Goal: Task Accomplishment & Management: Manage account settings

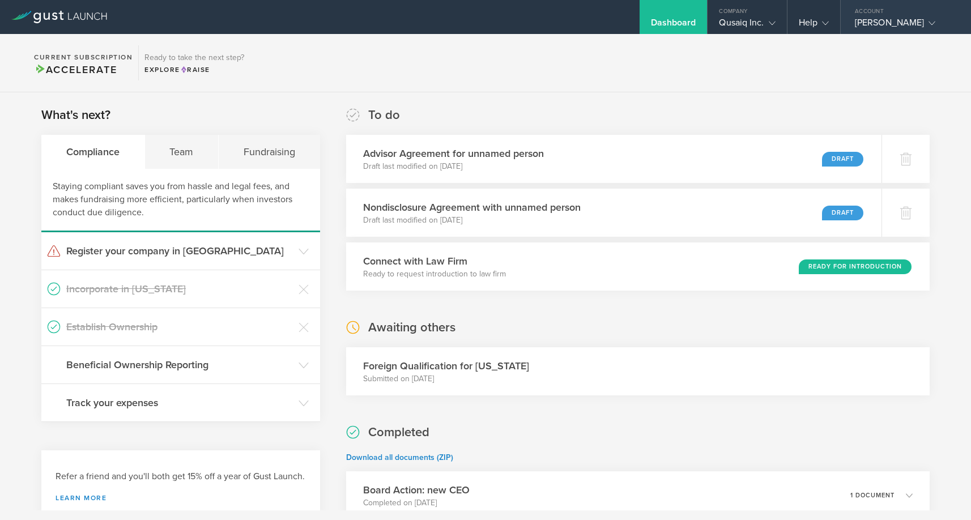
click at [929, 21] on icon at bounding box center [932, 23] width 7 height 7
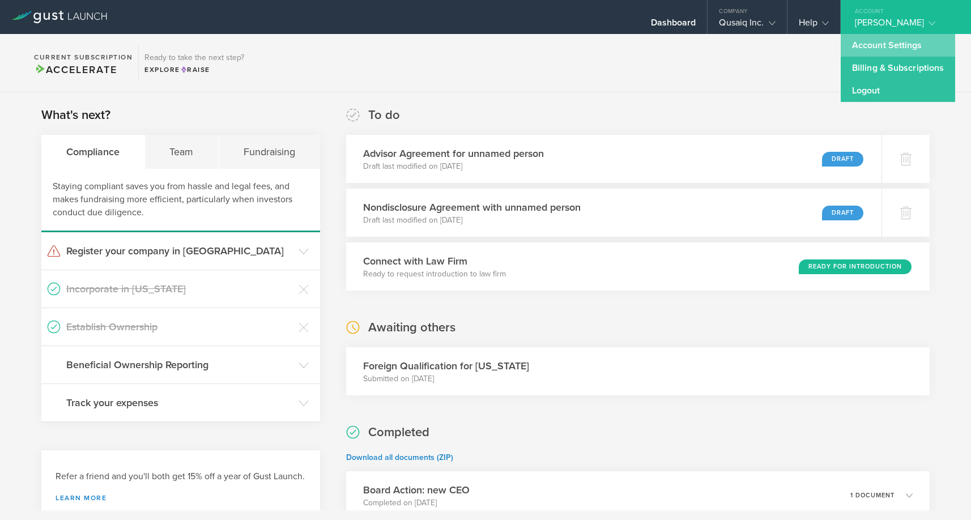
click at [892, 47] on link "Account Settings" at bounding box center [898, 45] width 114 height 23
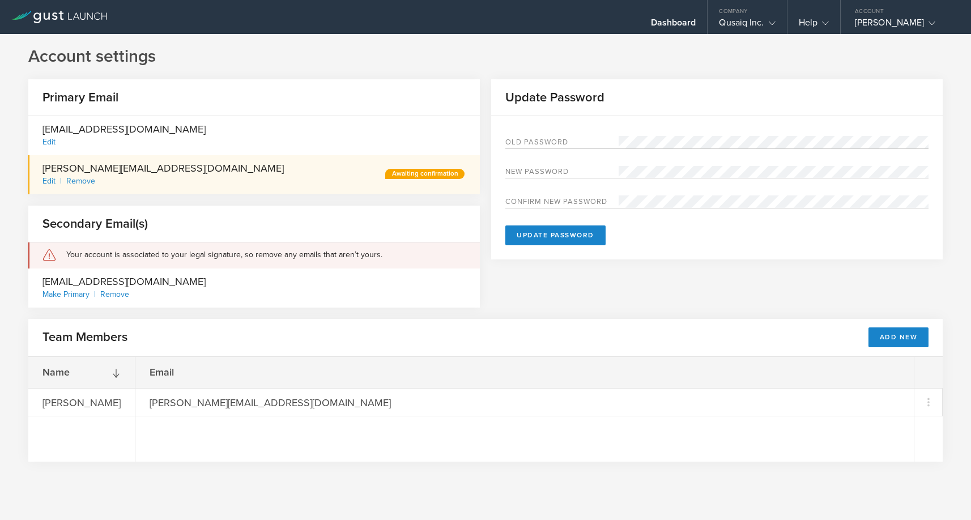
click at [78, 180] on div "Remove" at bounding box center [80, 181] width 29 height 10
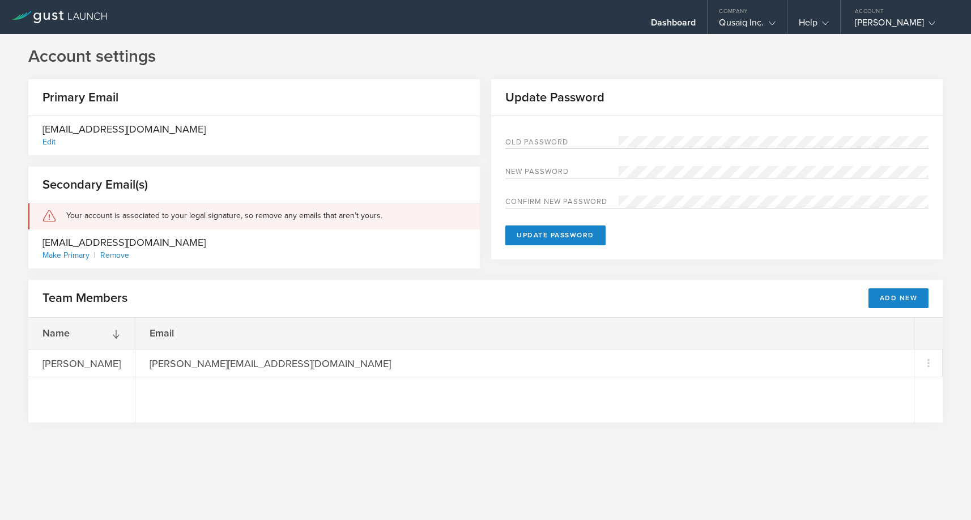
click at [67, 253] on div "Make Primary" at bounding box center [71, 255] width 58 height 10
click at [891, 296] on button "Add New" at bounding box center [898, 298] width 61 height 20
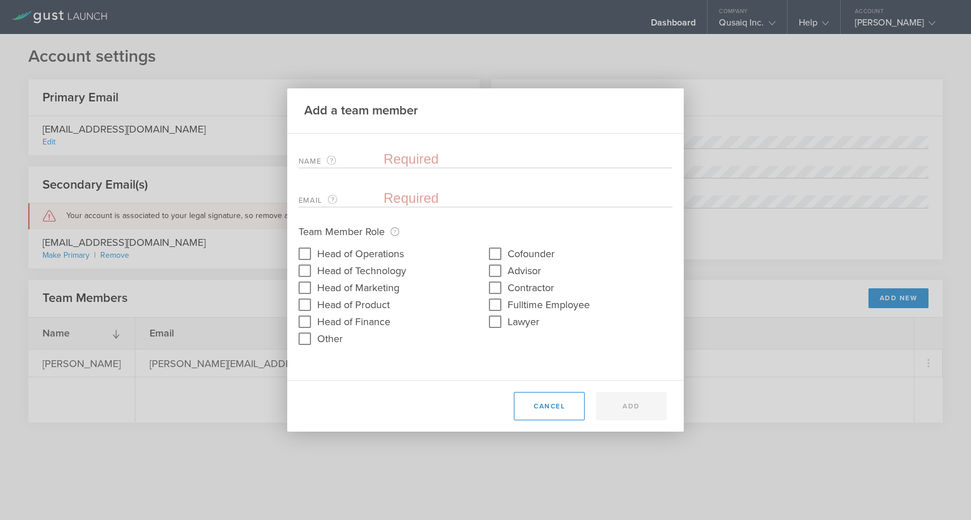
click at [433, 159] on input "text" at bounding box center [528, 159] width 289 height 17
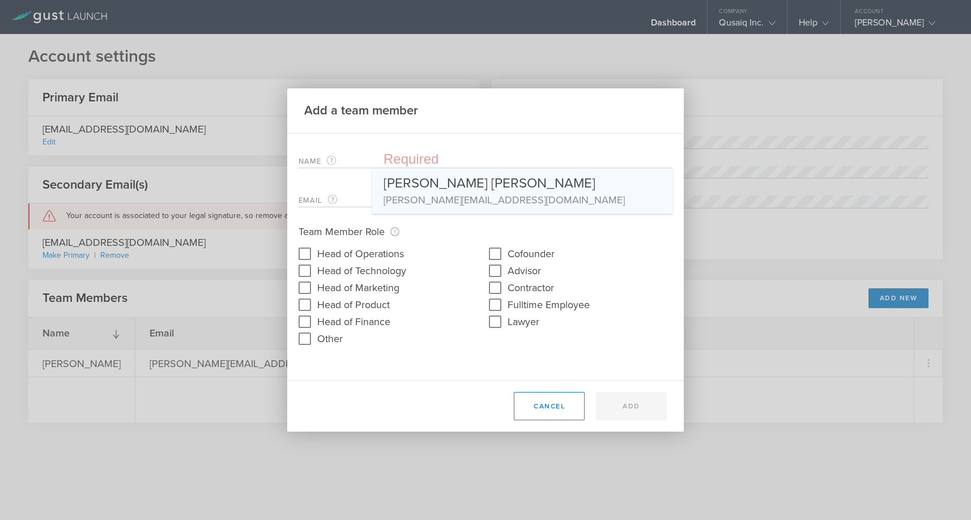
click at [445, 191] on div "[PERSON_NAME] [PERSON_NAME]" at bounding box center [523, 181] width 278 height 24
type input "[PERSON_NAME] [PERSON_NAME]"
type input "[PERSON_NAME][EMAIL_ADDRESS][DOMAIN_NAME]"
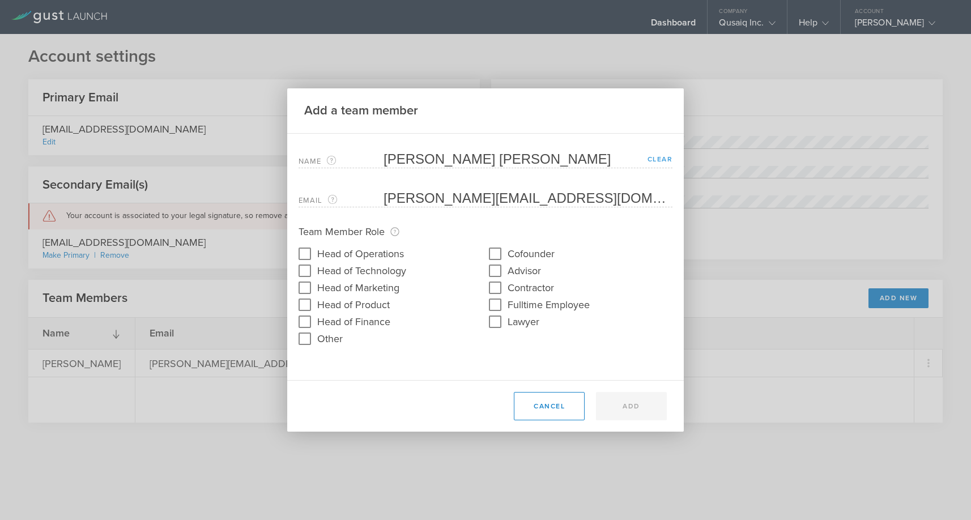
click at [659, 159] on link "Clear" at bounding box center [660, 159] width 25 height 8
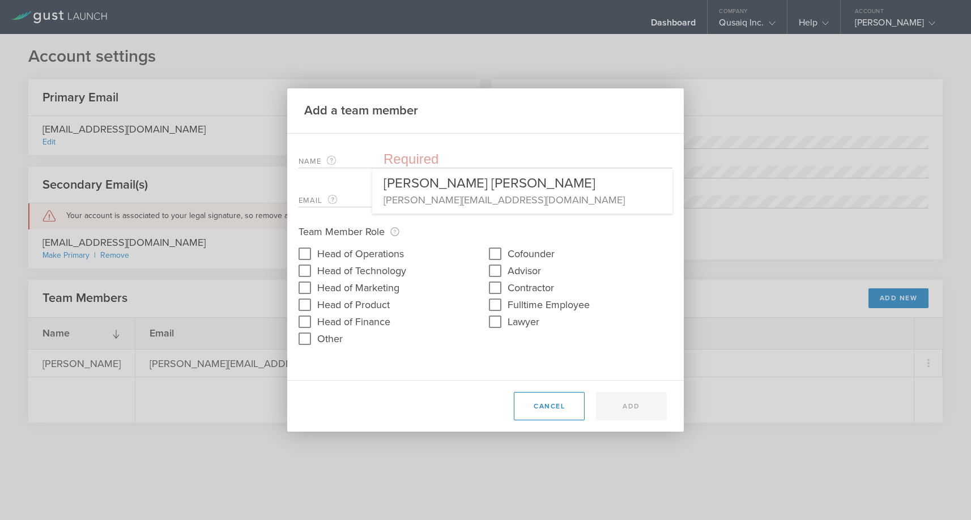
click at [498, 156] on input "text" at bounding box center [528, 159] width 289 height 17
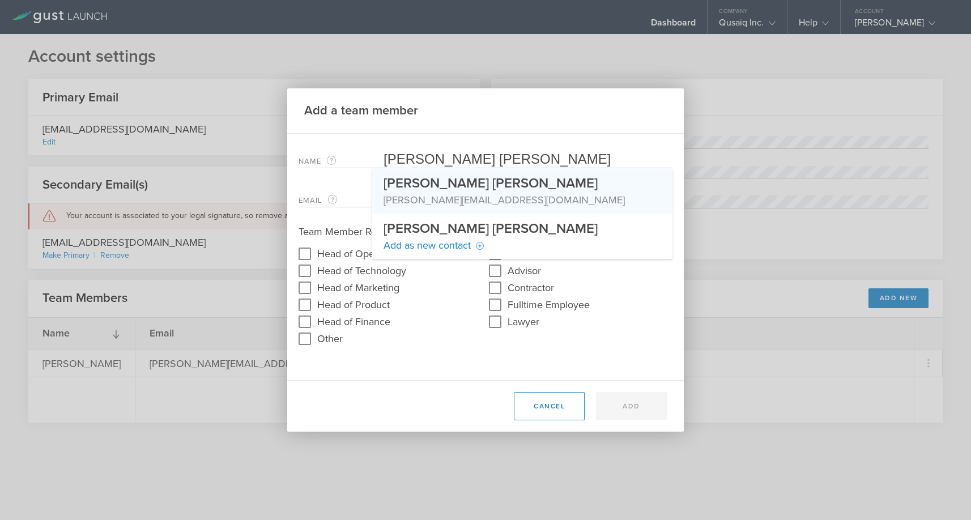
type input "[PERSON_NAME] [PERSON_NAME]"
click at [350, 199] on label "Email The email address of the team member that will be added." at bounding box center [341, 200] width 85 height 13
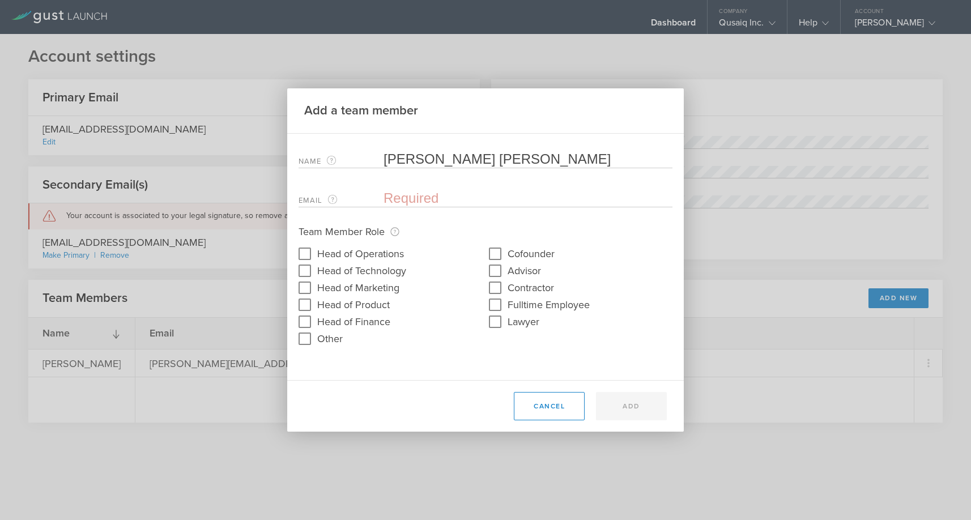
click at [390, 198] on input "email" at bounding box center [525, 198] width 283 height 17
type input "[EMAIL_ADDRESS][DOMAIN_NAME]"
click at [305, 254] on input "Head of Operations" at bounding box center [305, 254] width 18 height 18
checkbox input "true"
click at [496, 253] on input "Cofounder" at bounding box center [495, 254] width 18 height 18
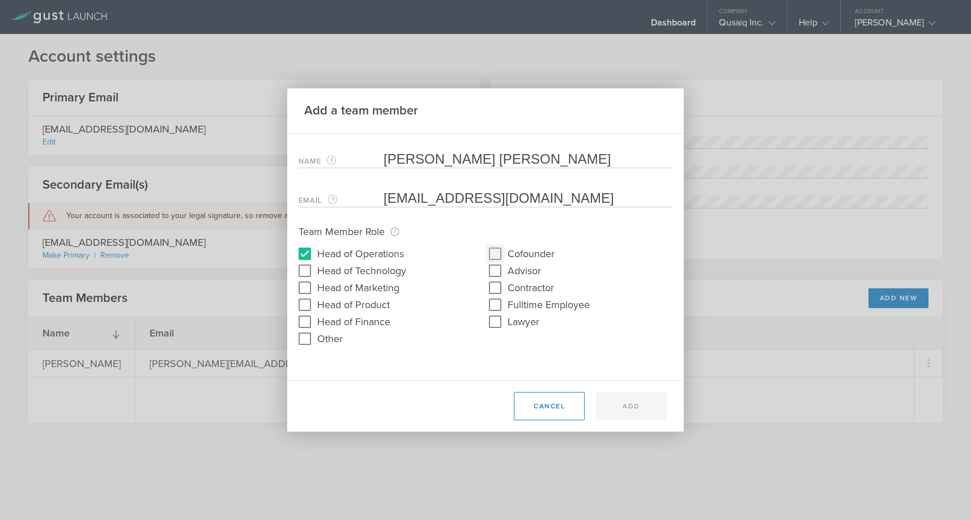
checkbox input "true"
click at [619, 410] on div "Cancel Add" at bounding box center [585, 406] width 164 height 28
click at [635, 409] on div "Cancel Add" at bounding box center [585, 406] width 164 height 28
click at [580, 198] on input "[EMAIL_ADDRESS][DOMAIN_NAME]" at bounding box center [525, 198] width 283 height 17
click at [650, 401] on div "Cancel Add" at bounding box center [585, 406] width 164 height 28
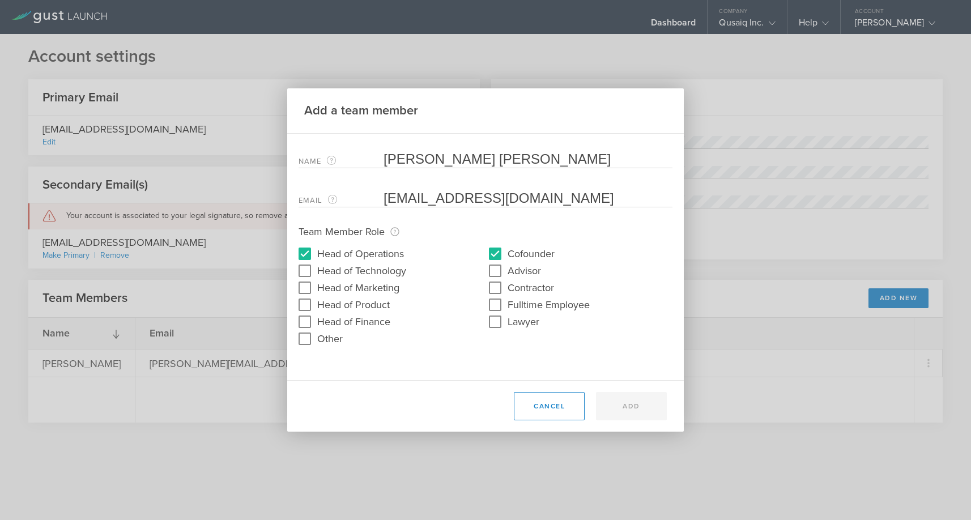
click at [379, 255] on label "Head of Operations" at bounding box center [360, 253] width 87 height 16
click at [314, 255] on input "Head of Operations" at bounding box center [305, 254] width 18 height 18
checkbox input "false"
click at [652, 411] on div "Cancel Add" at bounding box center [585, 406] width 164 height 28
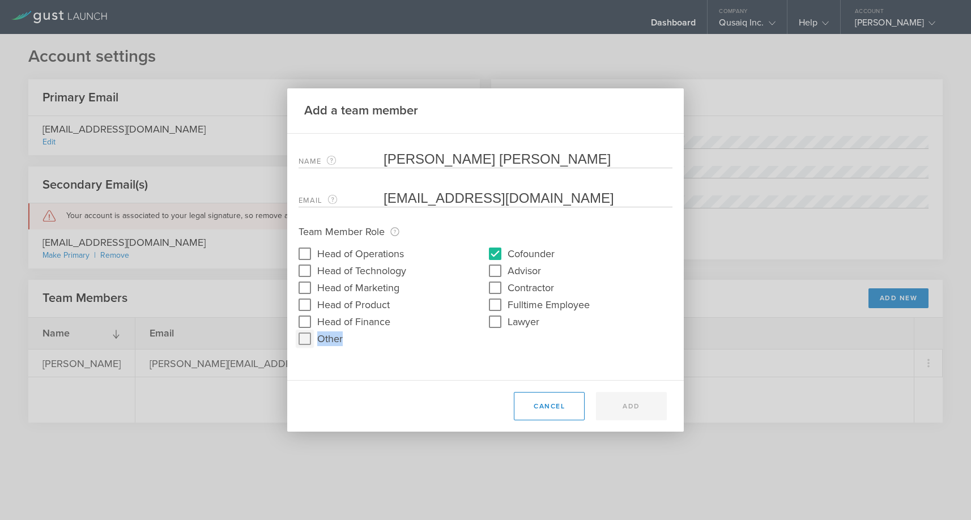
click at [308, 340] on input "Other" at bounding box center [305, 339] width 18 height 18
checkbox input "true"
click at [367, 257] on label "Head of Operations" at bounding box center [360, 253] width 87 height 16
click at [314, 257] on input "Head of Operations" at bounding box center [305, 254] width 18 height 18
checkbox input "true"
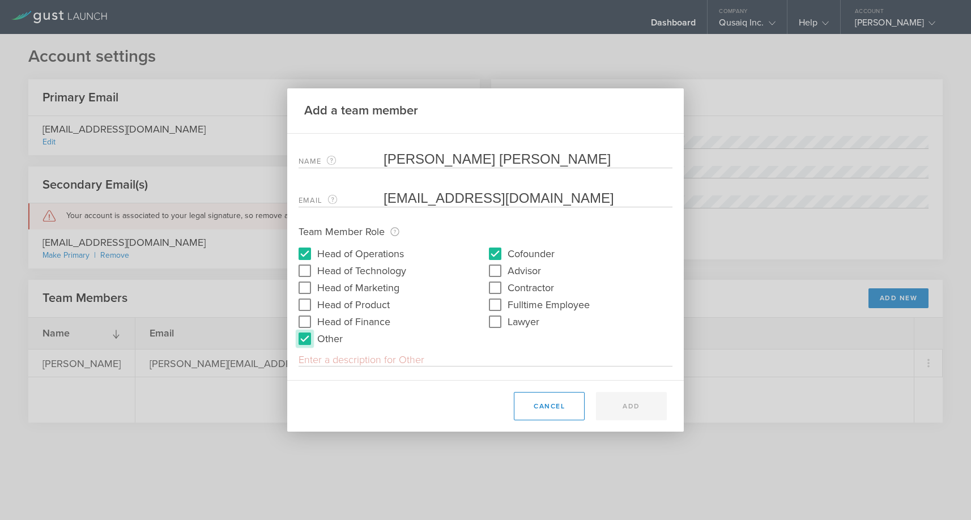
click at [303, 337] on input "Other" at bounding box center [305, 339] width 18 height 18
checkbox input "false"
click at [650, 406] on div "Cancel Add" at bounding box center [585, 406] width 164 height 28
click at [645, 406] on div "Cancel Add" at bounding box center [585, 406] width 164 height 28
click at [608, 163] on input "[PERSON_NAME] [PERSON_NAME]" at bounding box center [528, 159] width 289 height 17
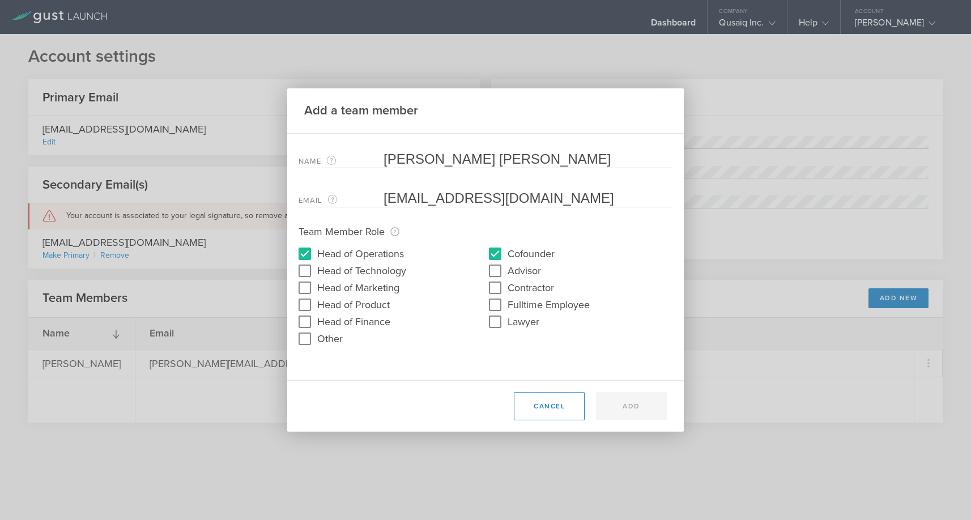
click at [651, 365] on div "Name The first and last name of the team member that will be added. [PERSON_NAM…" at bounding box center [485, 257] width 397 height 246
click at [571, 408] on button "Cancel" at bounding box center [549, 406] width 71 height 28
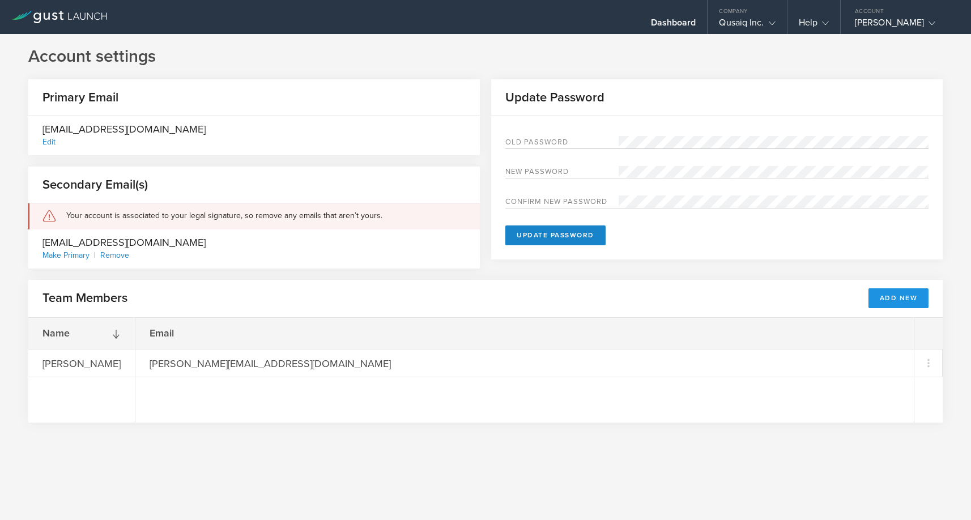
click at [891, 299] on button "Add New" at bounding box center [898, 298] width 61 height 20
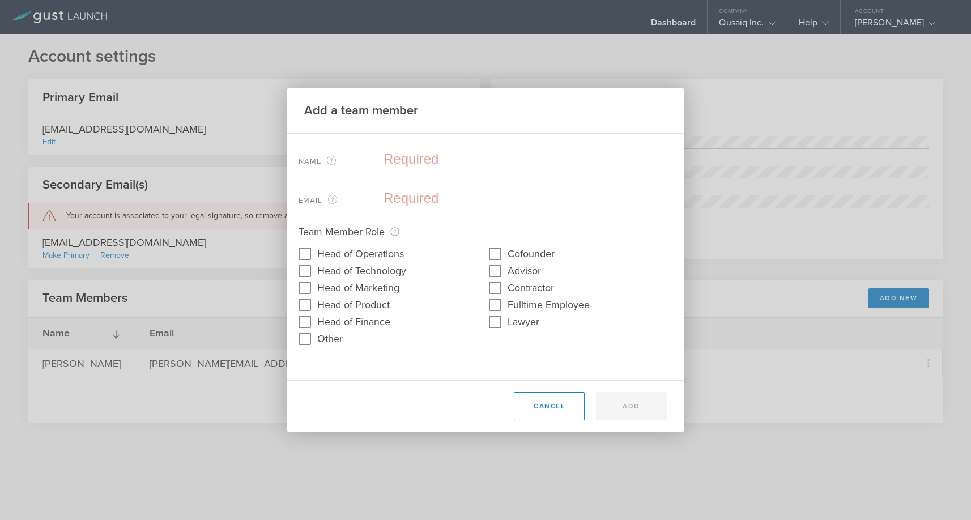
click at [476, 168] on div "Name The first and last name of the team member that will be added. Email The e…" at bounding box center [486, 176] width 374 height 62
click at [478, 157] on input "text" at bounding box center [528, 159] width 289 height 17
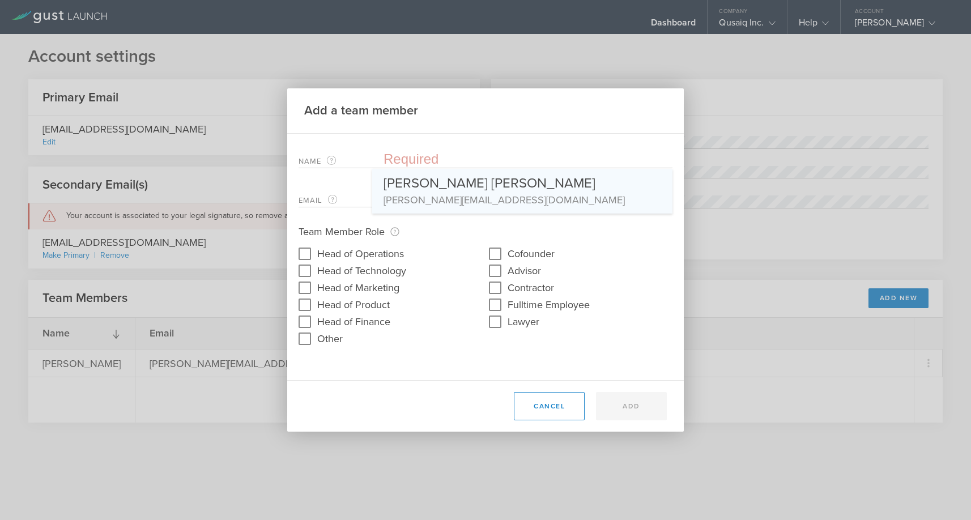
click at [478, 181] on div "Johnathan Michael Anderson" at bounding box center [523, 181] width 278 height 24
type input "Johnathan Michael Anderson"
type input "johnny_anderson@me.com"
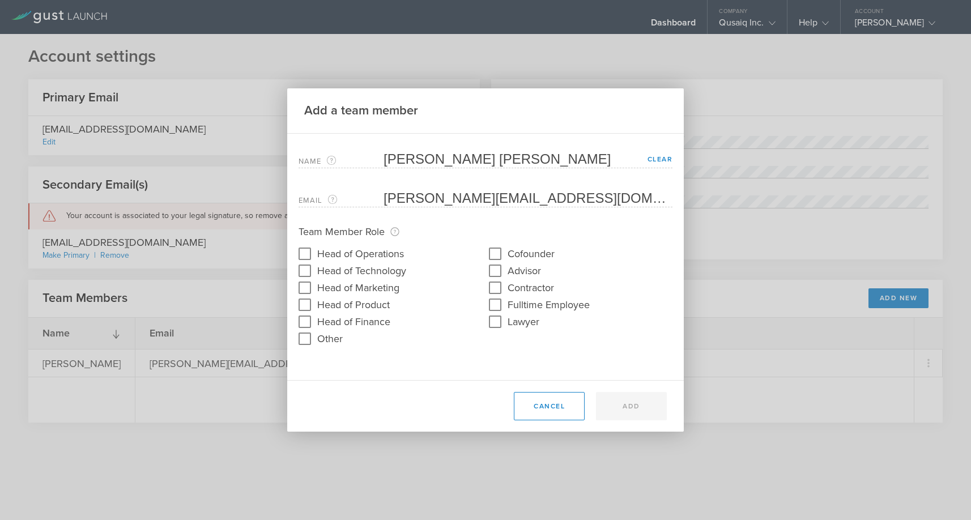
click at [627, 403] on div "Cancel Add" at bounding box center [585, 406] width 164 height 28
click at [661, 160] on link "Clear" at bounding box center [660, 159] width 25 height 8
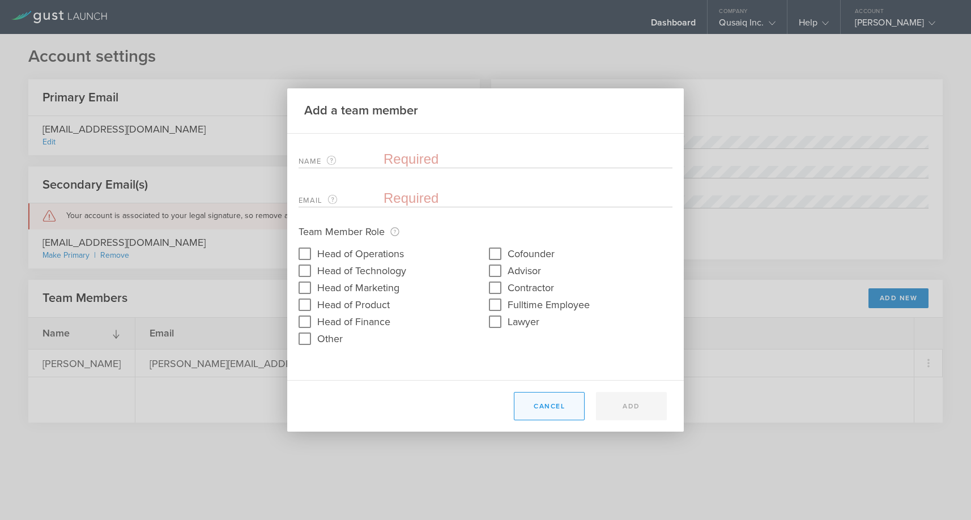
click at [552, 409] on button "Cancel" at bounding box center [549, 406] width 71 height 28
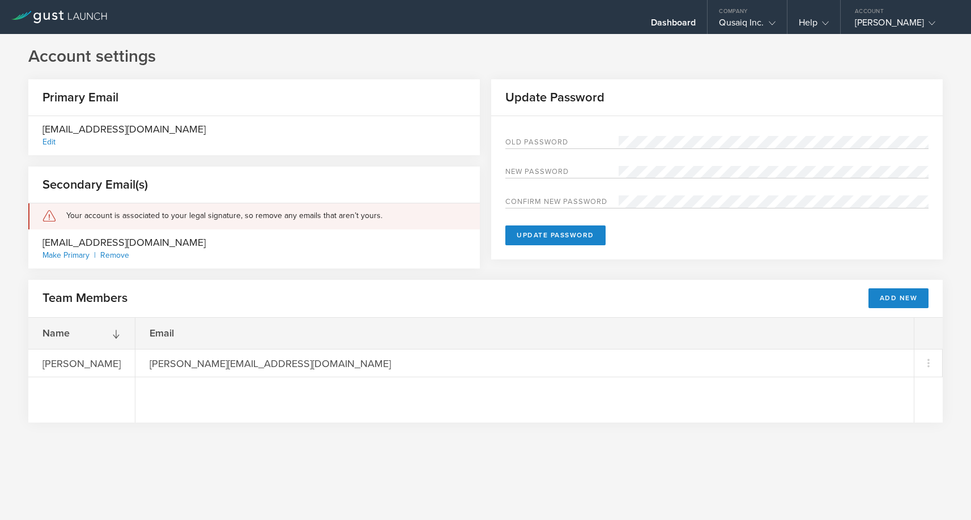
click at [76, 254] on div "Make Primary" at bounding box center [71, 255] width 58 height 10
click at [900, 295] on button "Add New" at bounding box center [898, 298] width 61 height 20
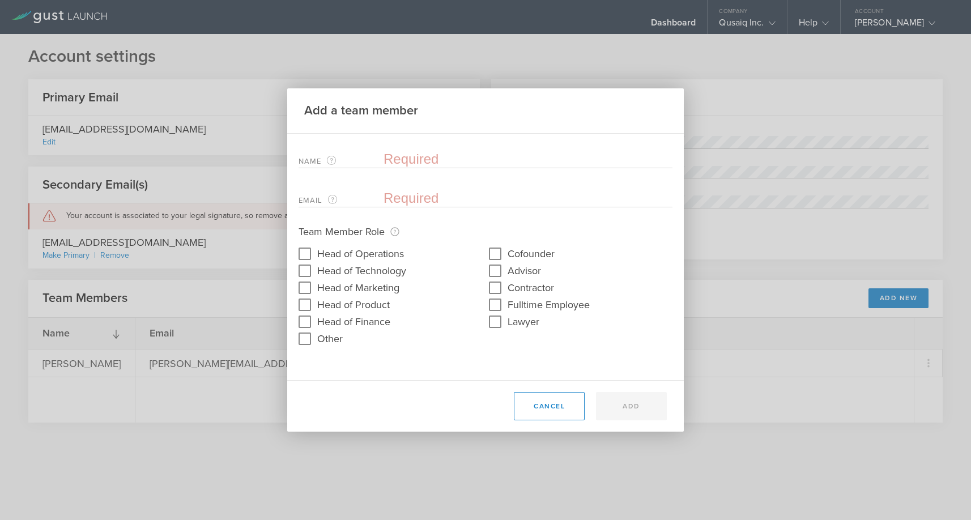
click at [406, 155] on input "text" at bounding box center [528, 159] width 289 height 17
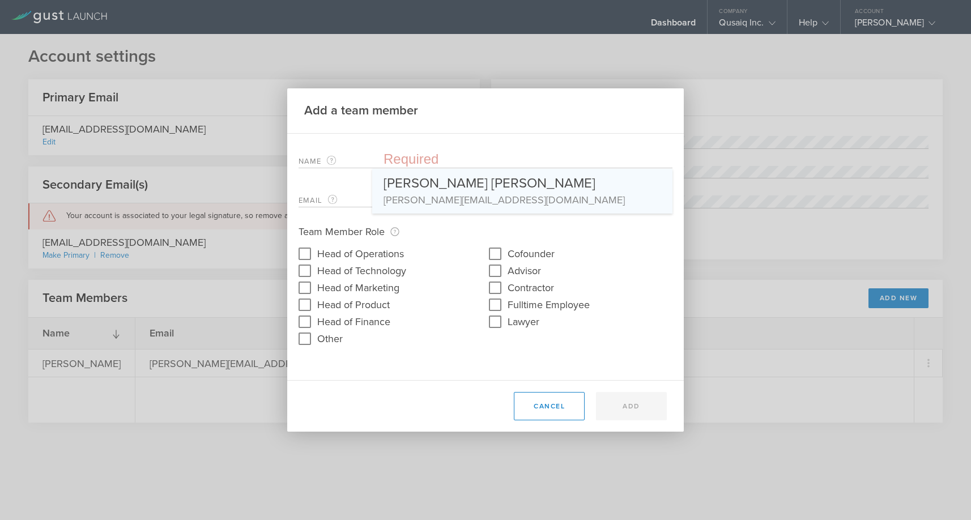
click at [415, 181] on div "Johnathan Michael Anderson" at bounding box center [523, 181] width 278 height 24
type input "Johnathan Michael Anderson"
type input "johnny_anderson@me.com"
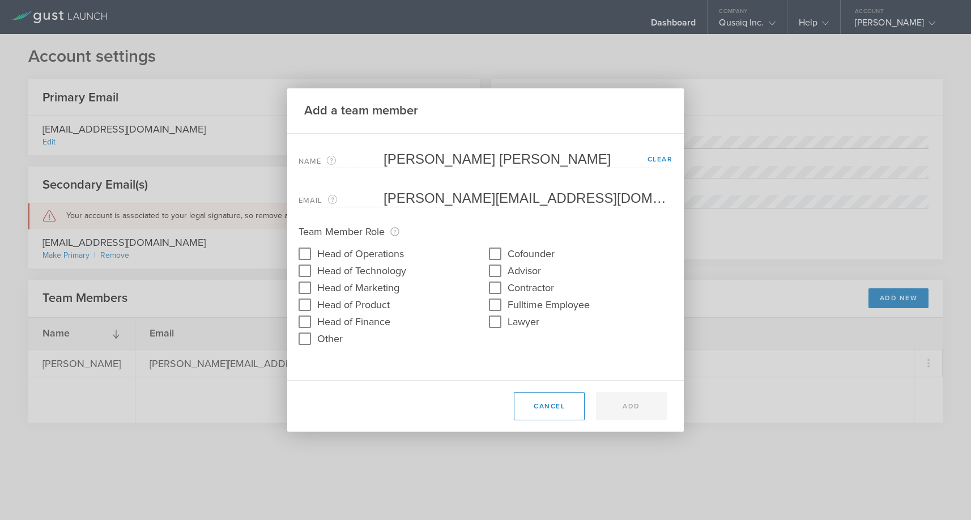
click at [360, 258] on label "Head of Operations" at bounding box center [360, 253] width 87 height 16
click at [314, 258] on input "Head of Operations" at bounding box center [305, 254] width 18 height 18
checkbox input "true"
click at [525, 255] on label "Cofounder" at bounding box center [531, 253] width 47 height 16
click at [504, 255] on input "Cofounder" at bounding box center [495, 254] width 18 height 18
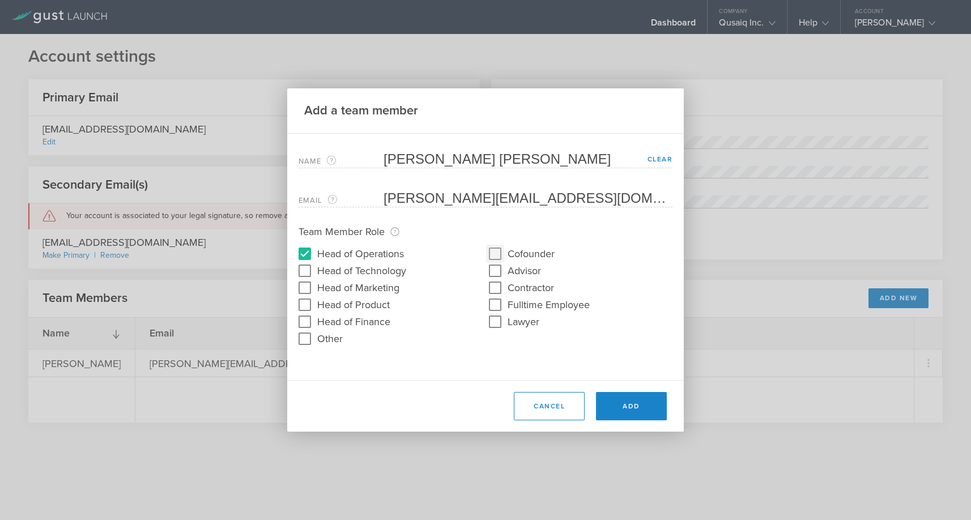
checkbox input "true"
click at [349, 195] on div "Email The email address of the team member that will be added. johnny_anderson@…" at bounding box center [486, 195] width 374 height 23
click at [663, 156] on link "Clear" at bounding box center [660, 159] width 25 height 8
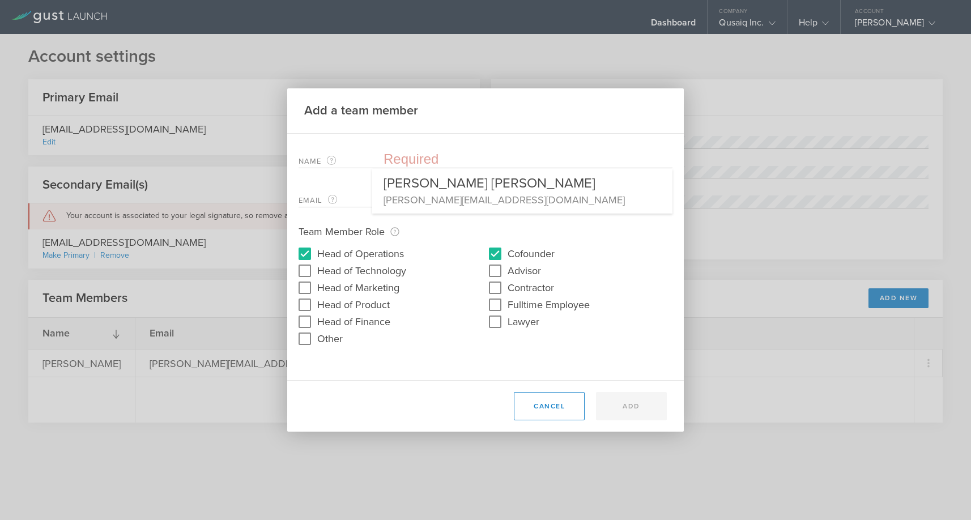
click at [467, 155] on input "text" at bounding box center [528, 159] width 289 height 17
type input "j"
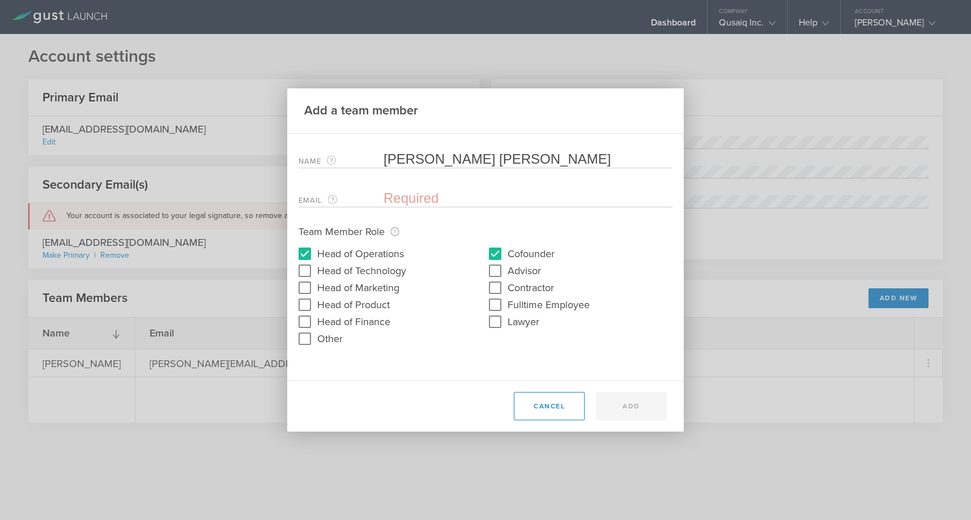
type input "Jonathon Michael Anderson"
click at [453, 196] on input "email" at bounding box center [525, 198] width 283 height 17
type input "janderson@qusaiq.com"
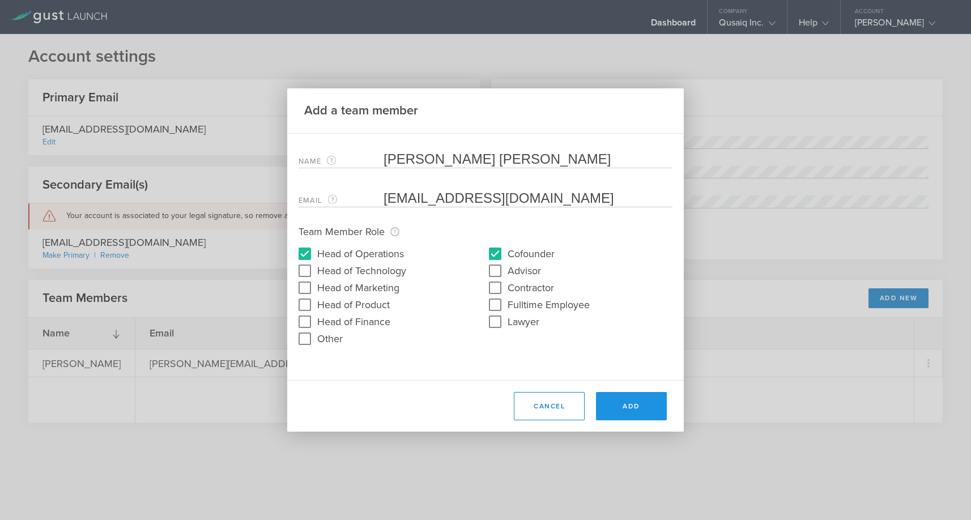
click at [633, 414] on button "Add" at bounding box center [631, 406] width 71 height 28
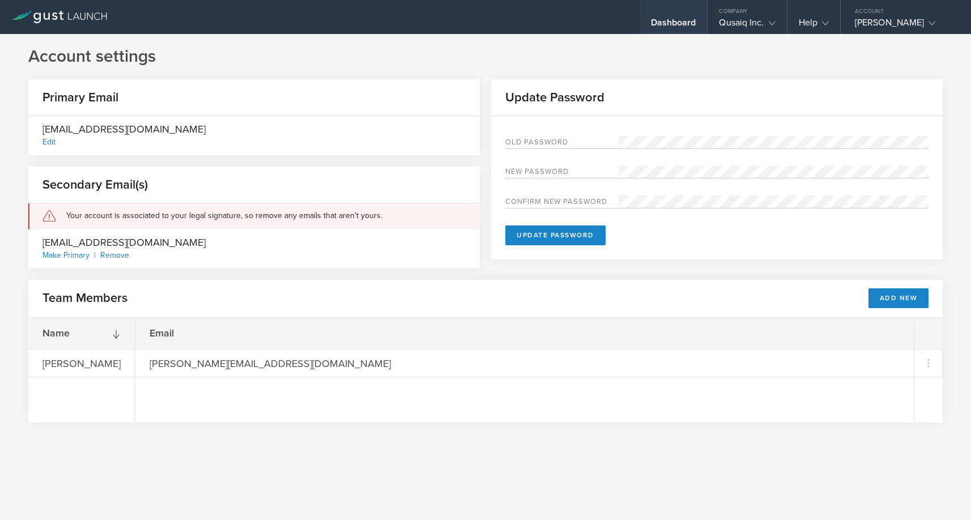
click at [667, 24] on div "Dashboard" at bounding box center [673, 25] width 45 height 17
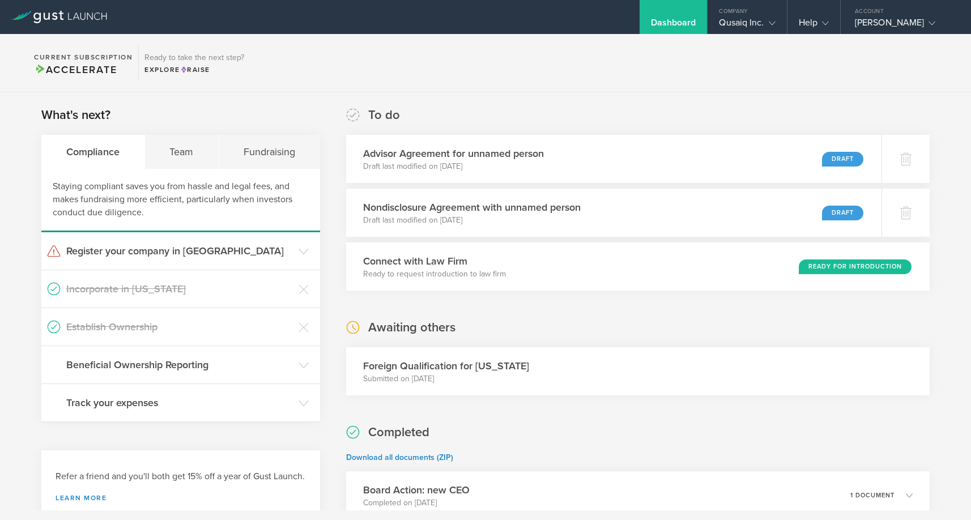
click at [585, 71] on section "Current Subscription Accelerate Ready to take the next step? Explore Raise" at bounding box center [485, 63] width 971 height 58
click at [740, 22] on div "Qusaiq Inc." at bounding box center [747, 25] width 56 height 17
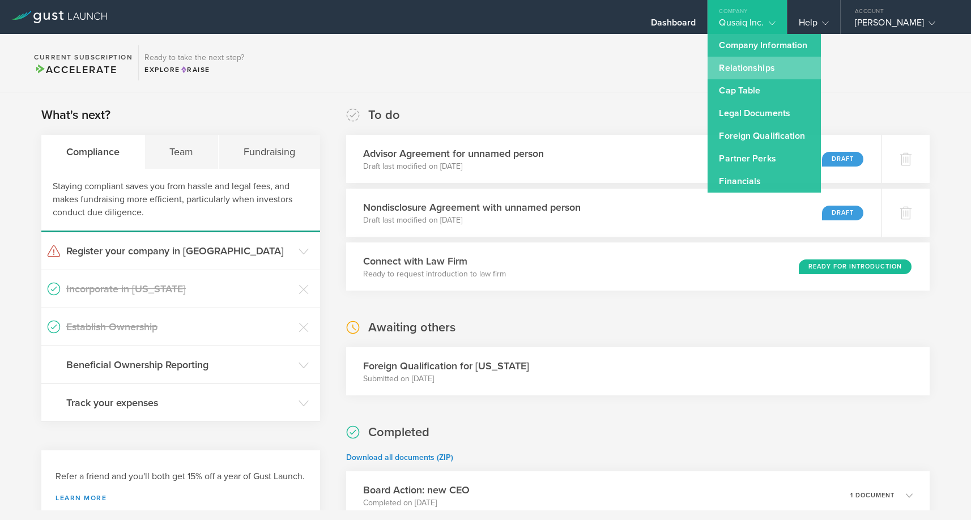
click at [735, 74] on link "Relationships" at bounding box center [764, 68] width 113 height 23
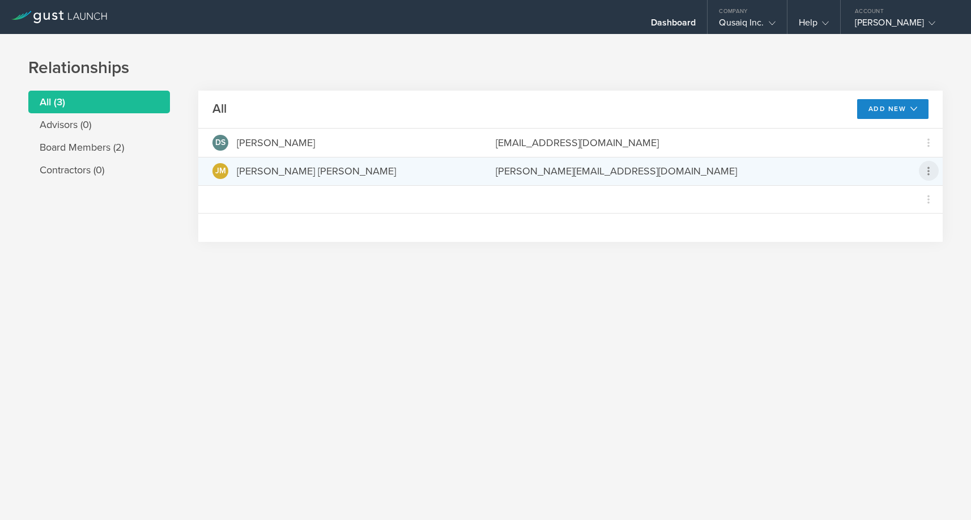
click at [928, 168] on icon at bounding box center [928, 171] width 2 height 8
click at [669, 250] on md-backdrop at bounding box center [485, 260] width 971 height 520
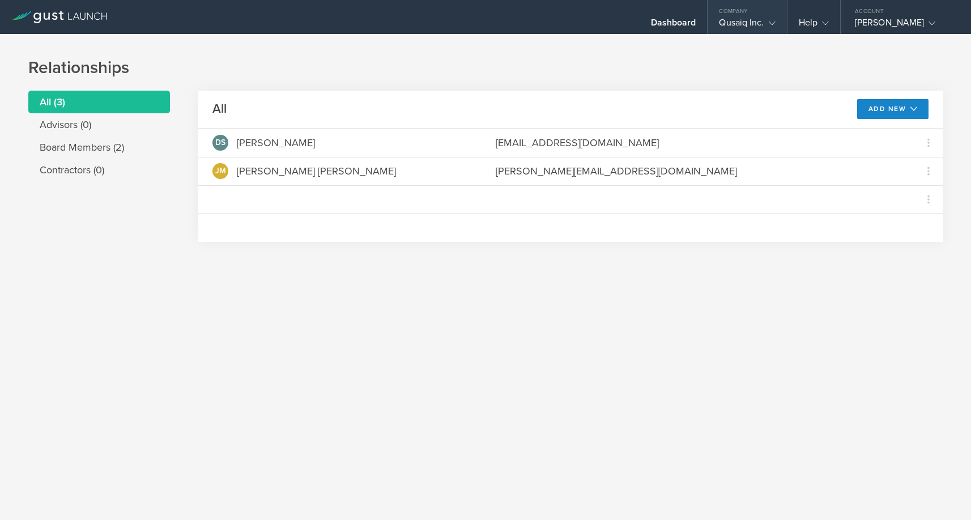
click at [751, 21] on div "Qusaiq Inc." at bounding box center [747, 25] width 56 height 17
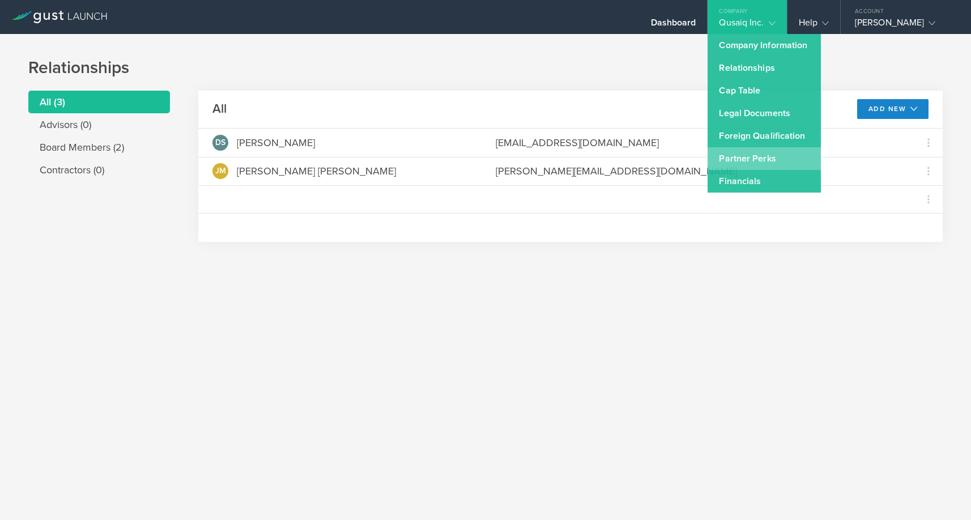
click at [758, 159] on link "Partner Perks" at bounding box center [764, 158] width 113 height 23
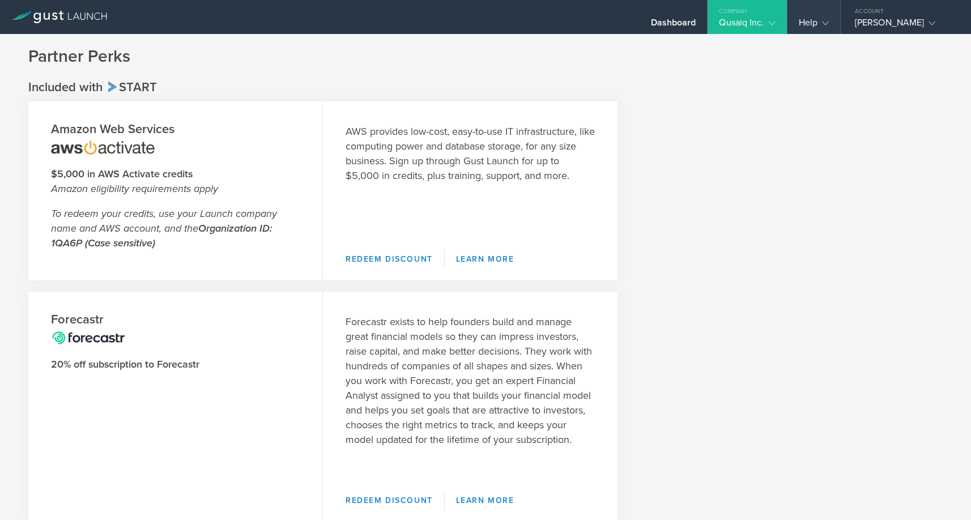
click at [819, 23] on gust-icon at bounding box center [822, 22] width 11 height 11
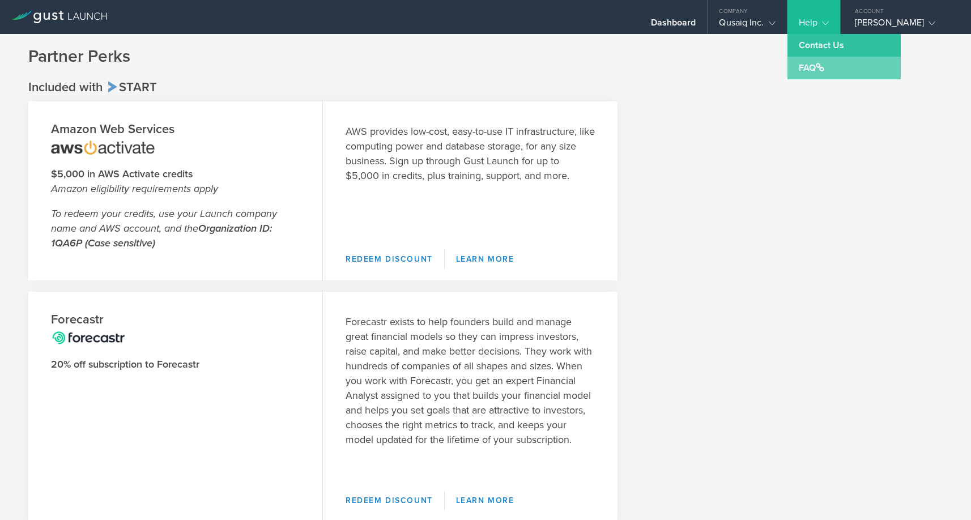
click at [808, 67] on link "FAQ" at bounding box center [843, 68] width 113 height 23
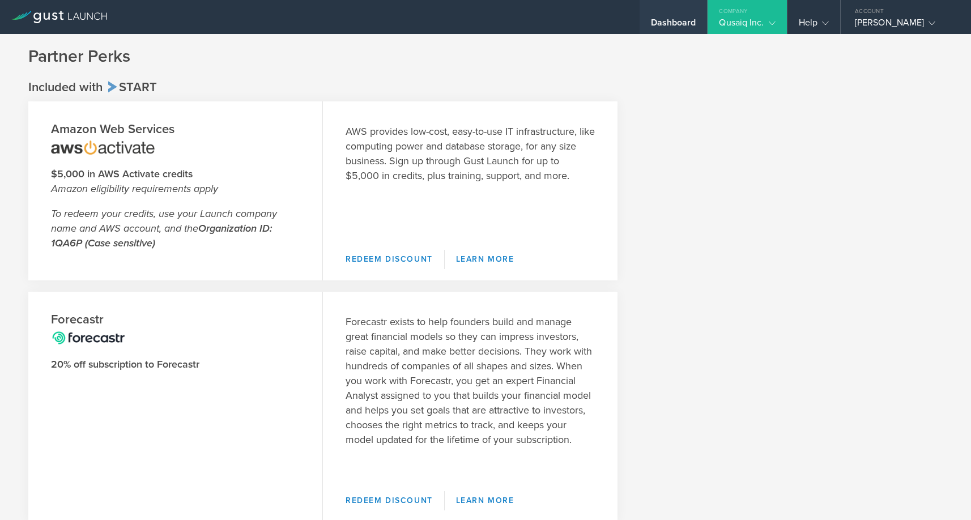
click at [670, 18] on div "Dashboard" at bounding box center [673, 25] width 45 height 17
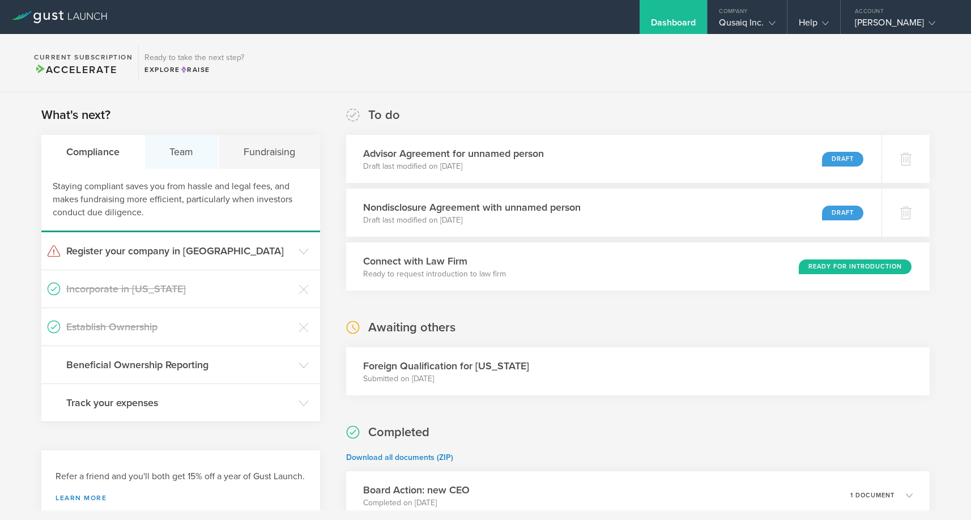
click at [164, 150] on div "Team" at bounding box center [182, 152] width 74 height 34
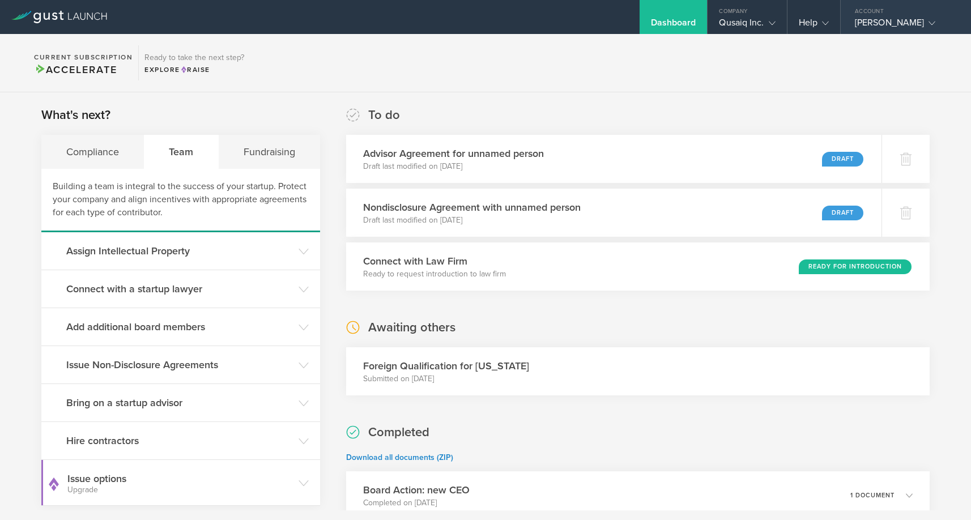
click at [881, 23] on div "Doug Sapp" at bounding box center [903, 25] width 96 height 17
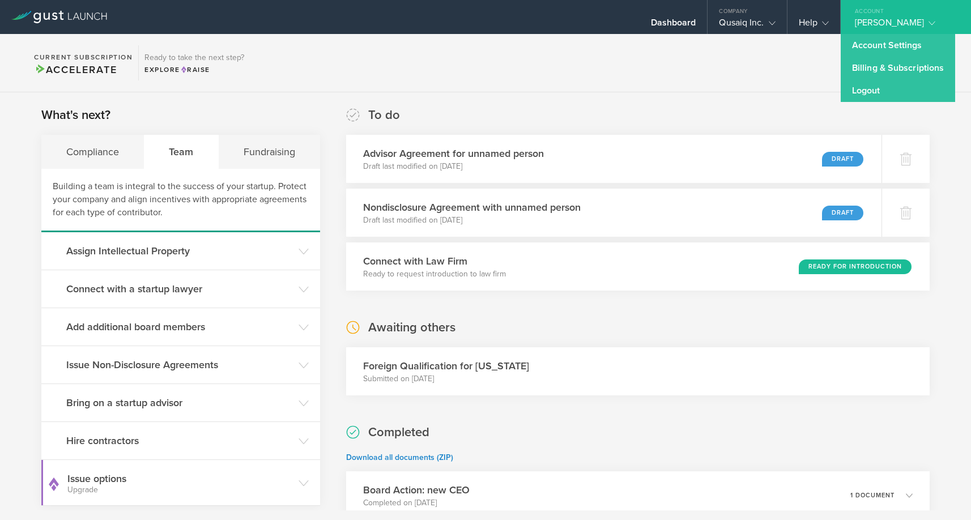
click at [781, 71] on section "Current Subscription Accelerate Ready to take the next step? Explore Raise" at bounding box center [485, 63] width 971 height 58
